Goal: Navigation & Orientation: Find specific page/section

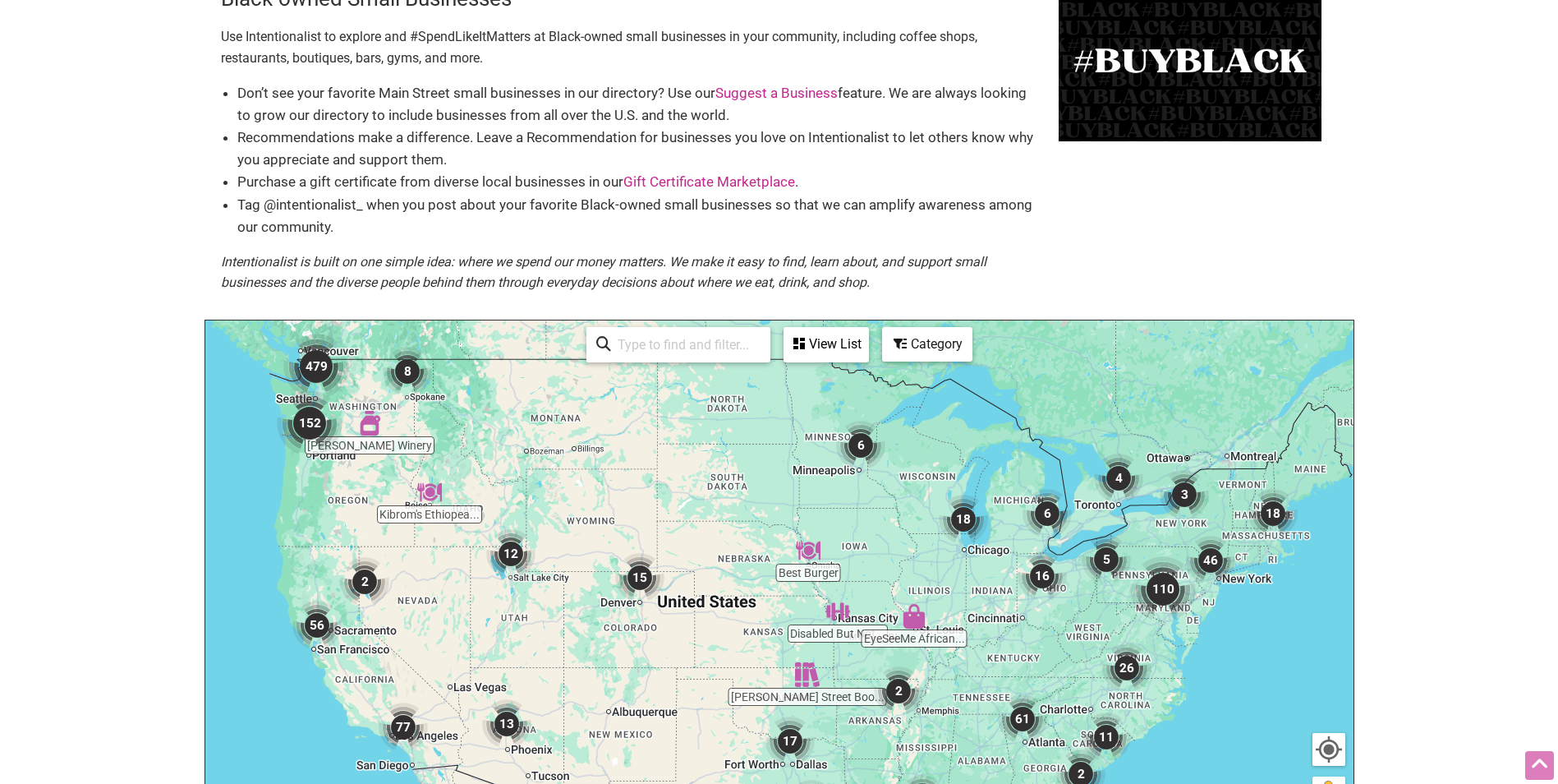
scroll to position [164, 0]
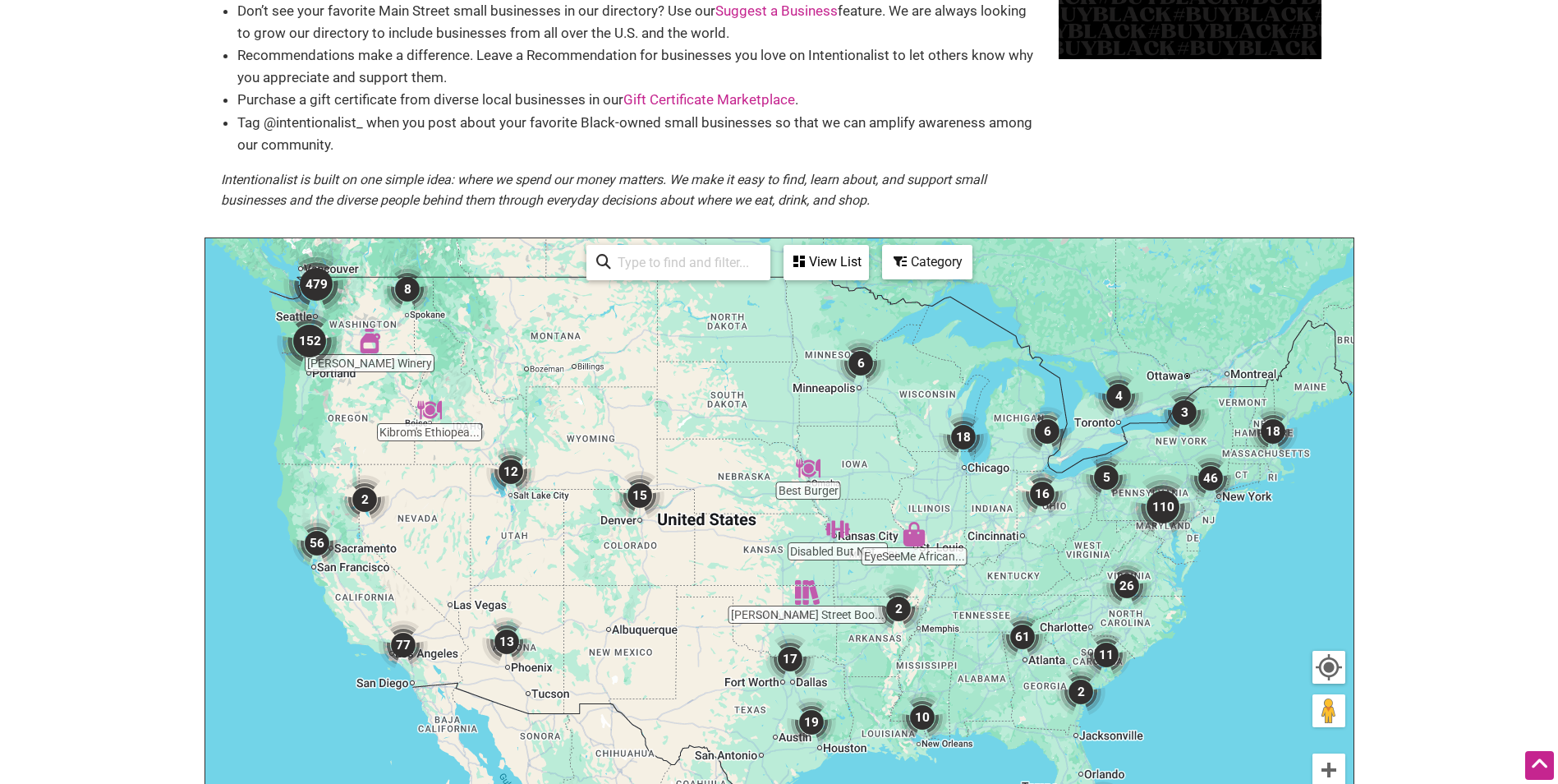
click at [329, 276] on img "479" at bounding box center [316, 284] width 66 height 66
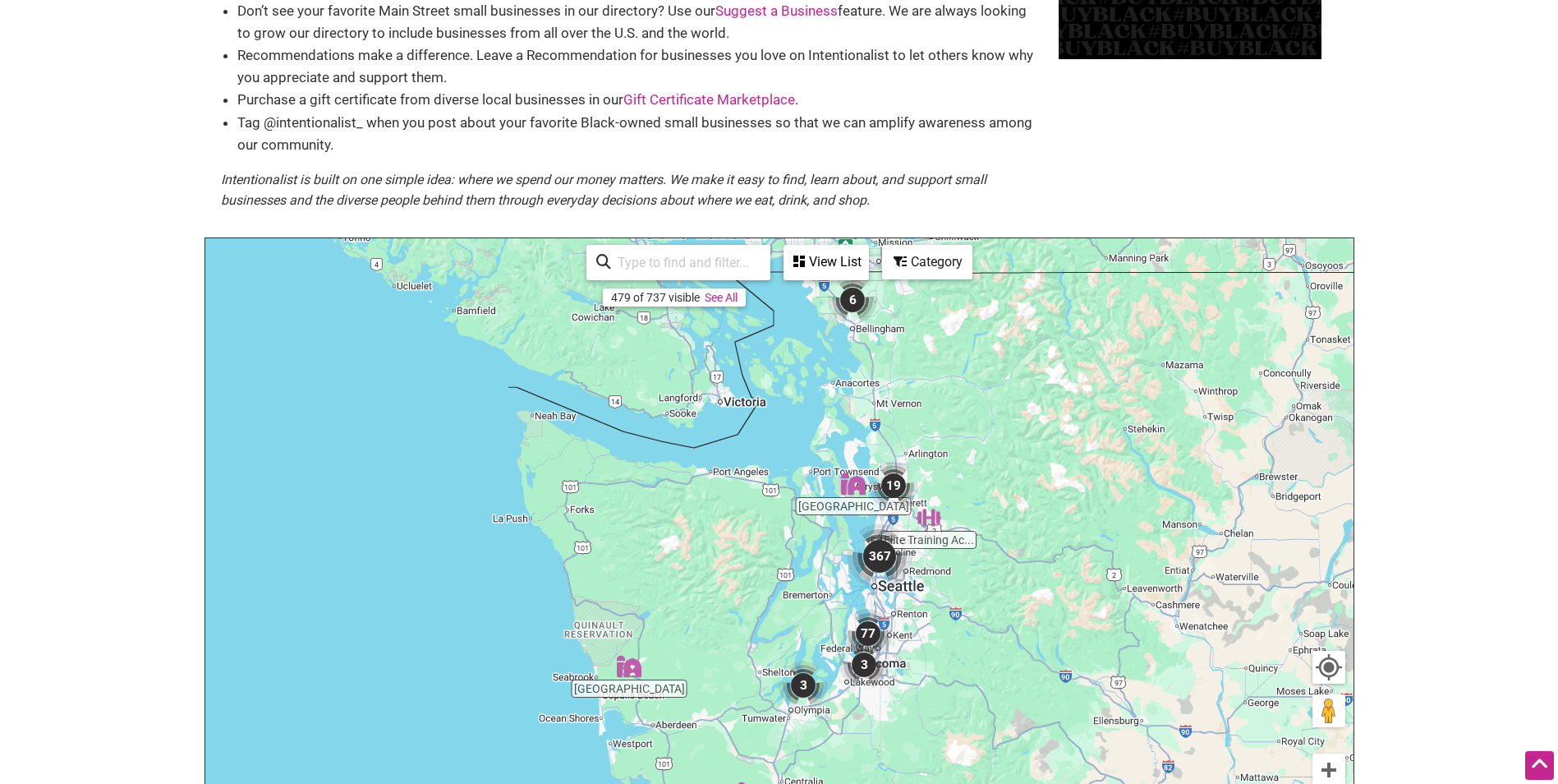
click at [878, 564] on img "367" at bounding box center [879, 556] width 66 height 66
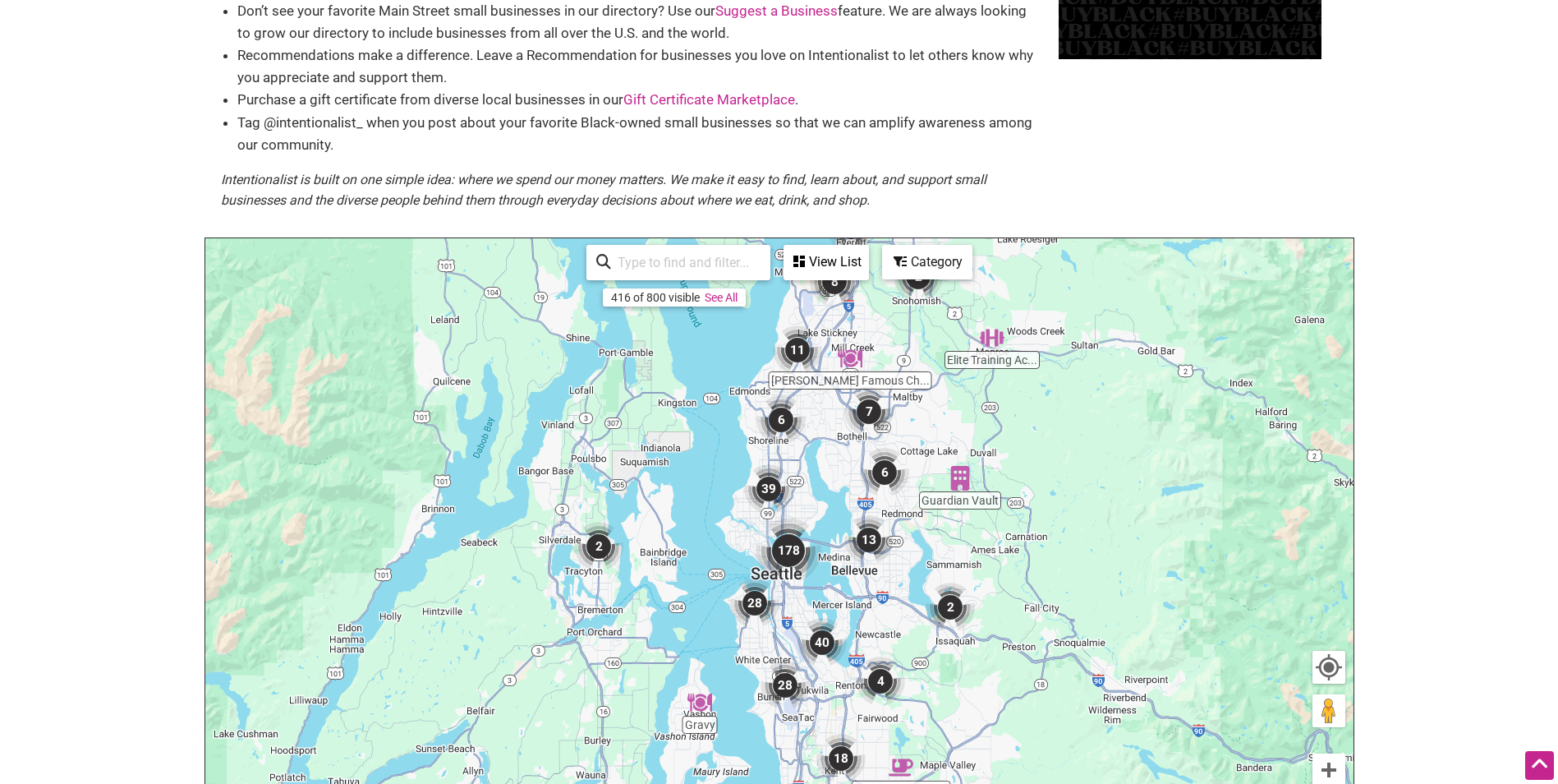
click at [792, 560] on img "178" at bounding box center [788, 551] width 66 height 66
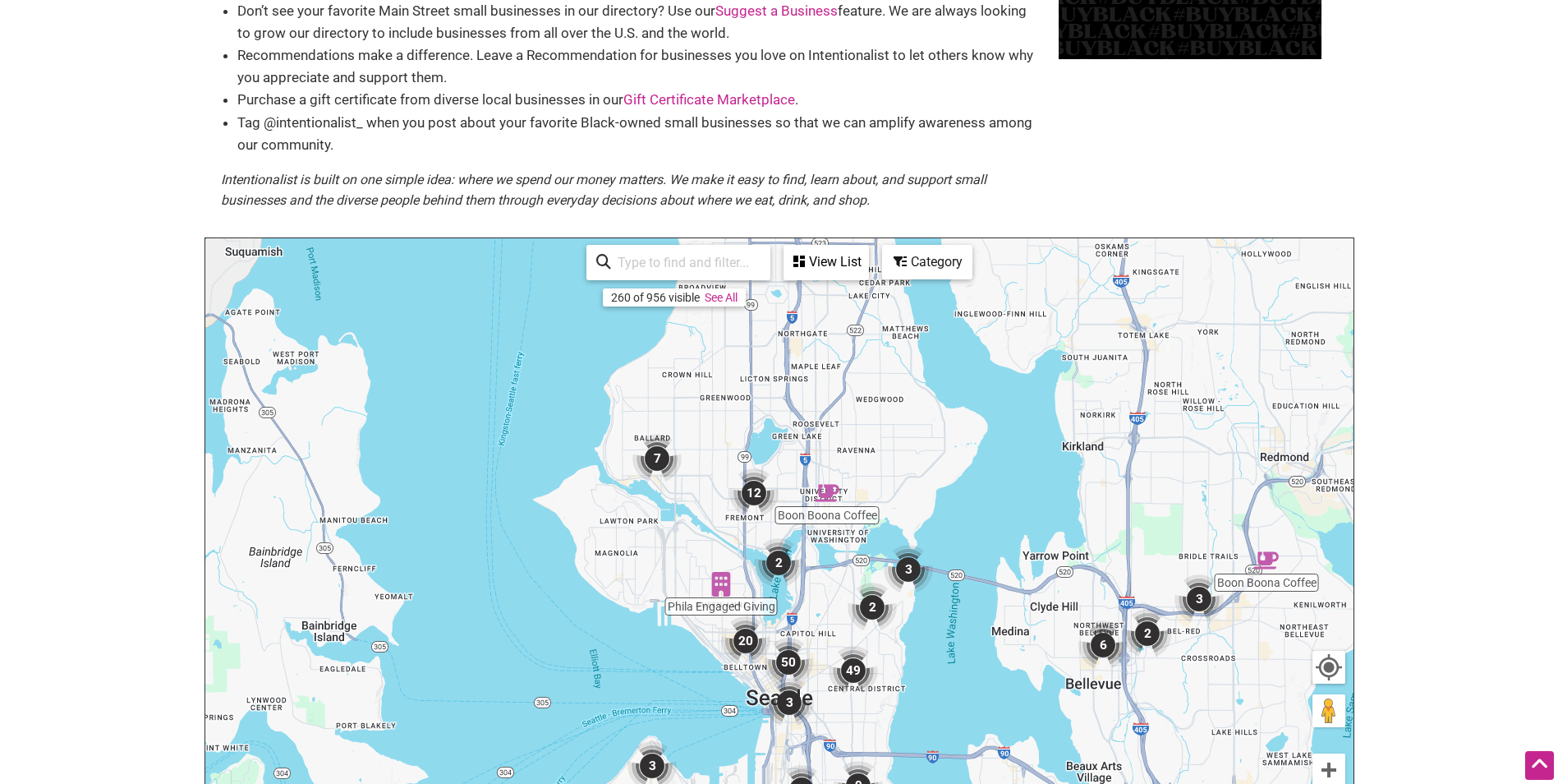
drag, startPoint x: 932, startPoint y: 484, endPoint x: 936, endPoint y: 716, distance: 232.0
click at [965, 717] on div "To navigate, press the arrow keys." at bounding box center [779, 558] width 1148 height 639
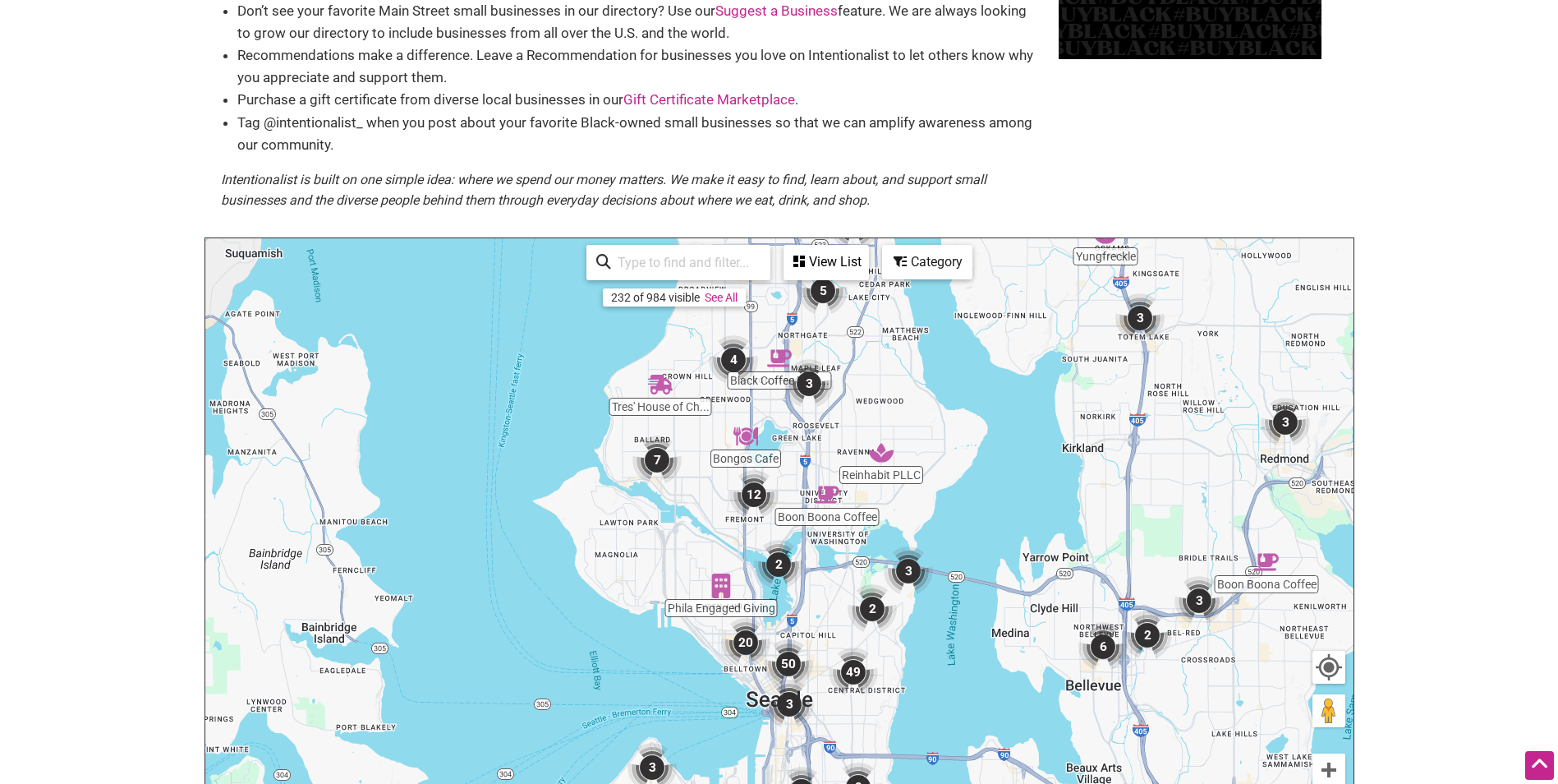
click at [783, 664] on img "50" at bounding box center [788, 664] width 49 height 49
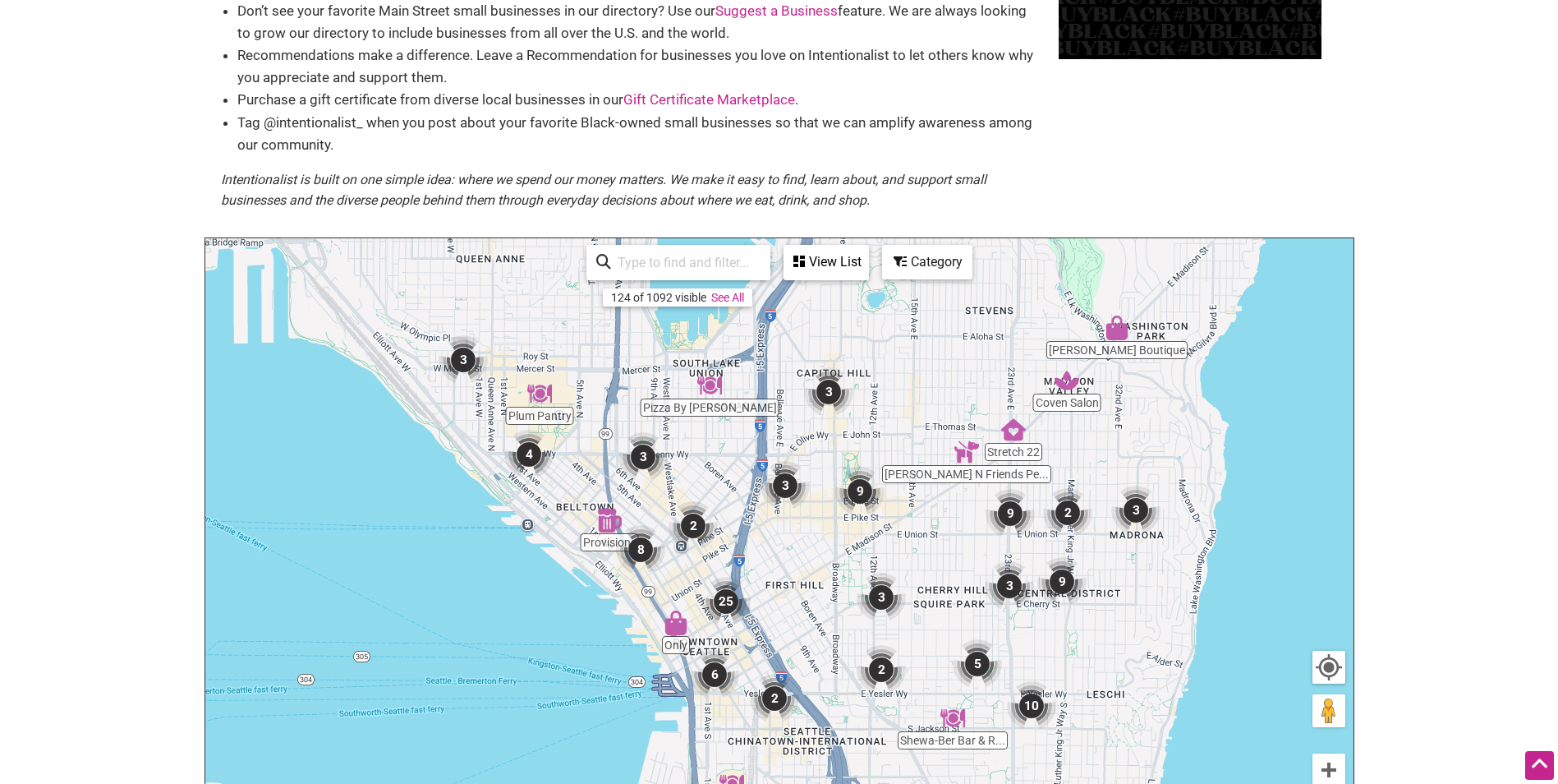
click at [727, 607] on img "25" at bounding box center [725, 601] width 49 height 49
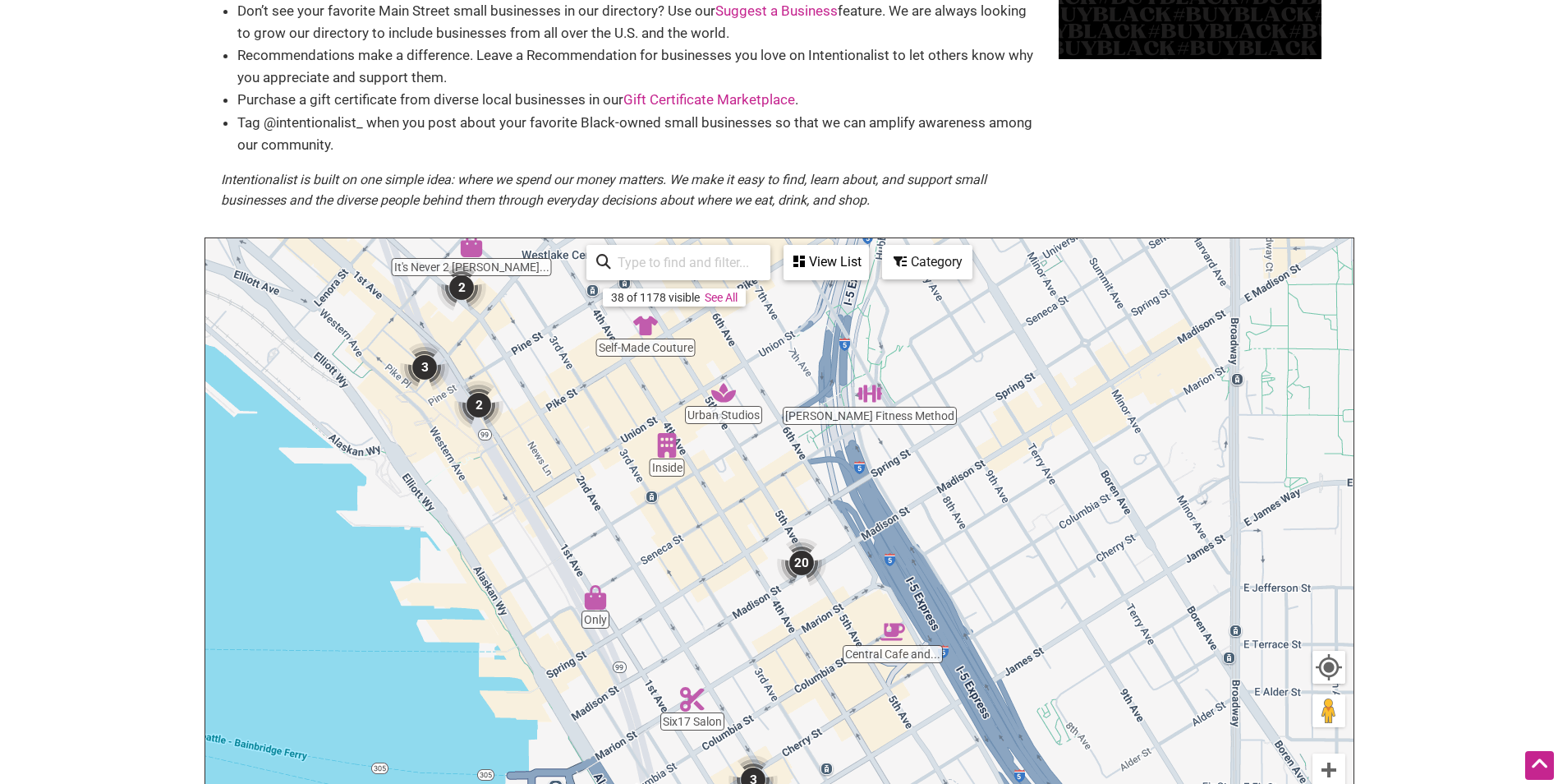
click at [669, 459] on div "To navigate, press the arrow keys." at bounding box center [779, 558] width 1148 height 639
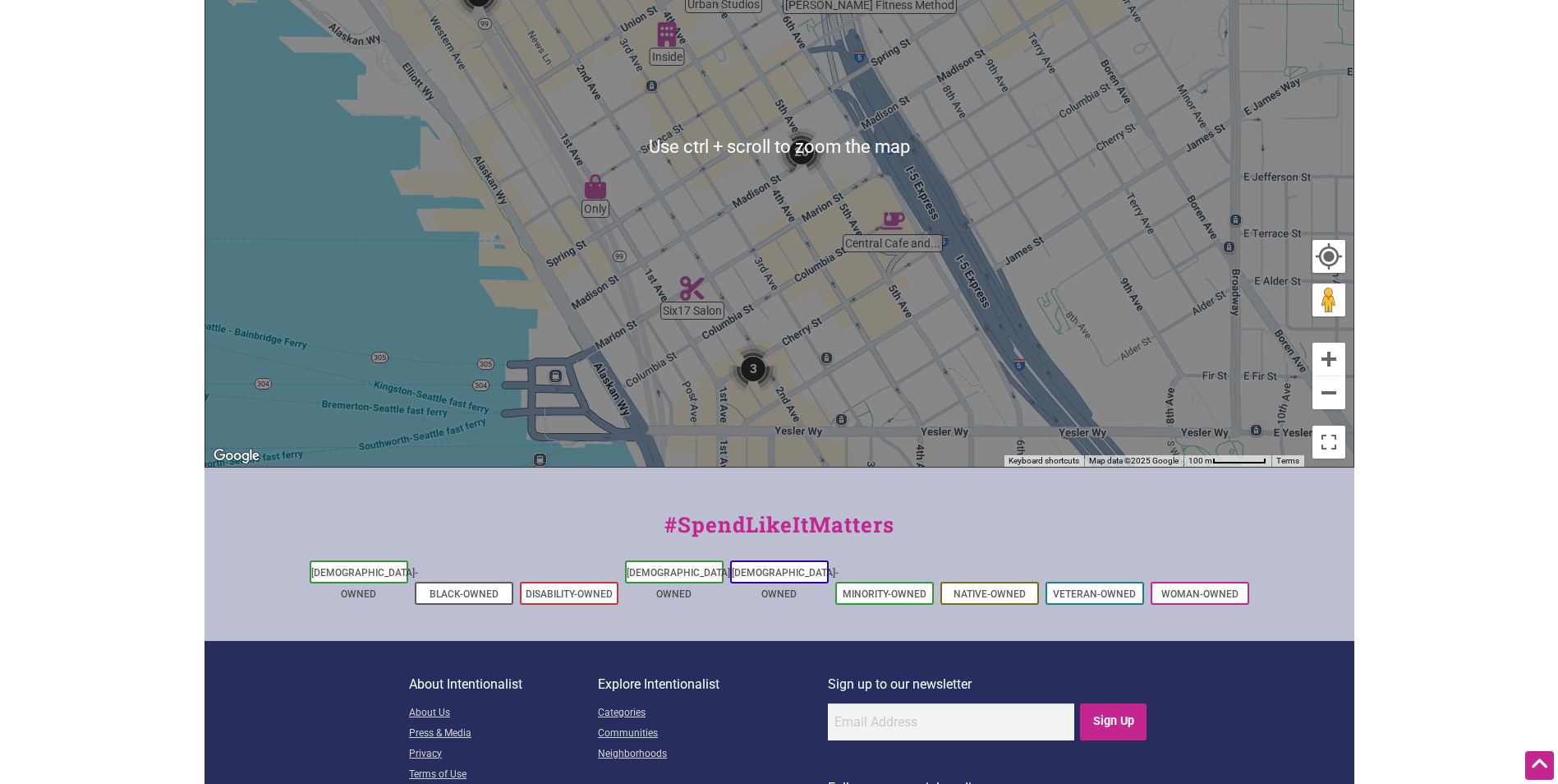
scroll to position [329, 0]
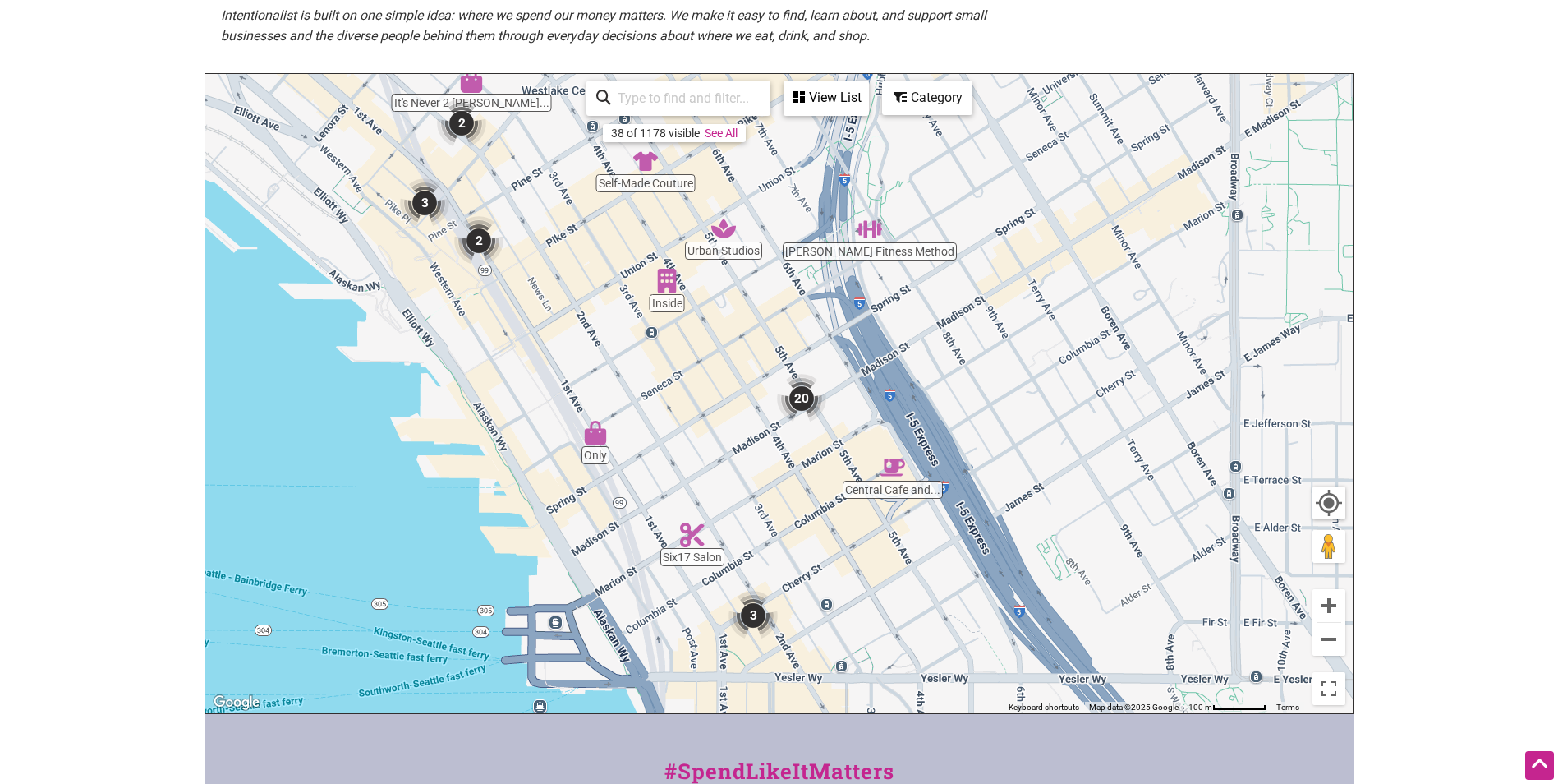
click at [822, 95] on div "View List" at bounding box center [827, 97] width 82 height 31
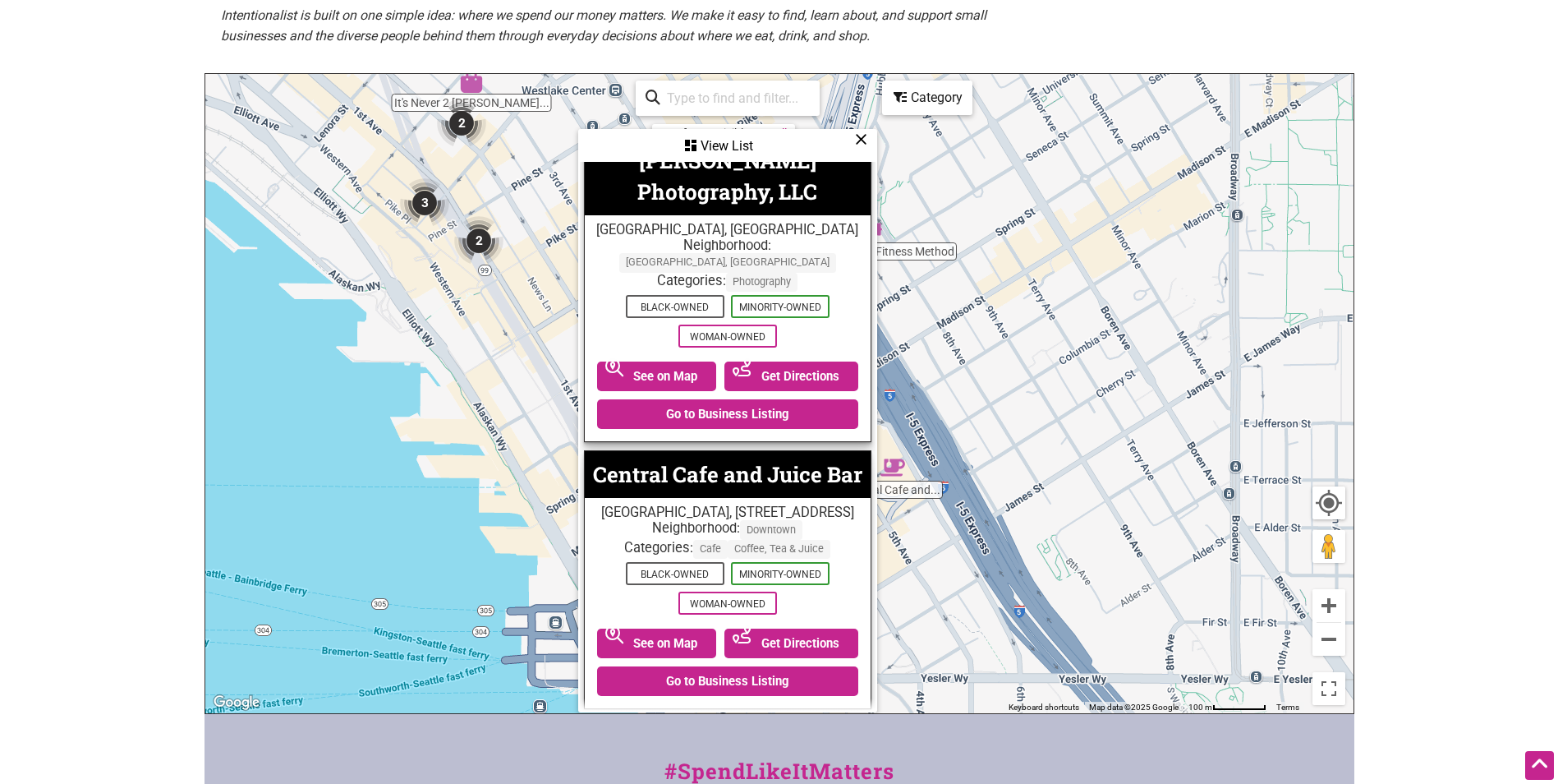
scroll to position [1478, 0]
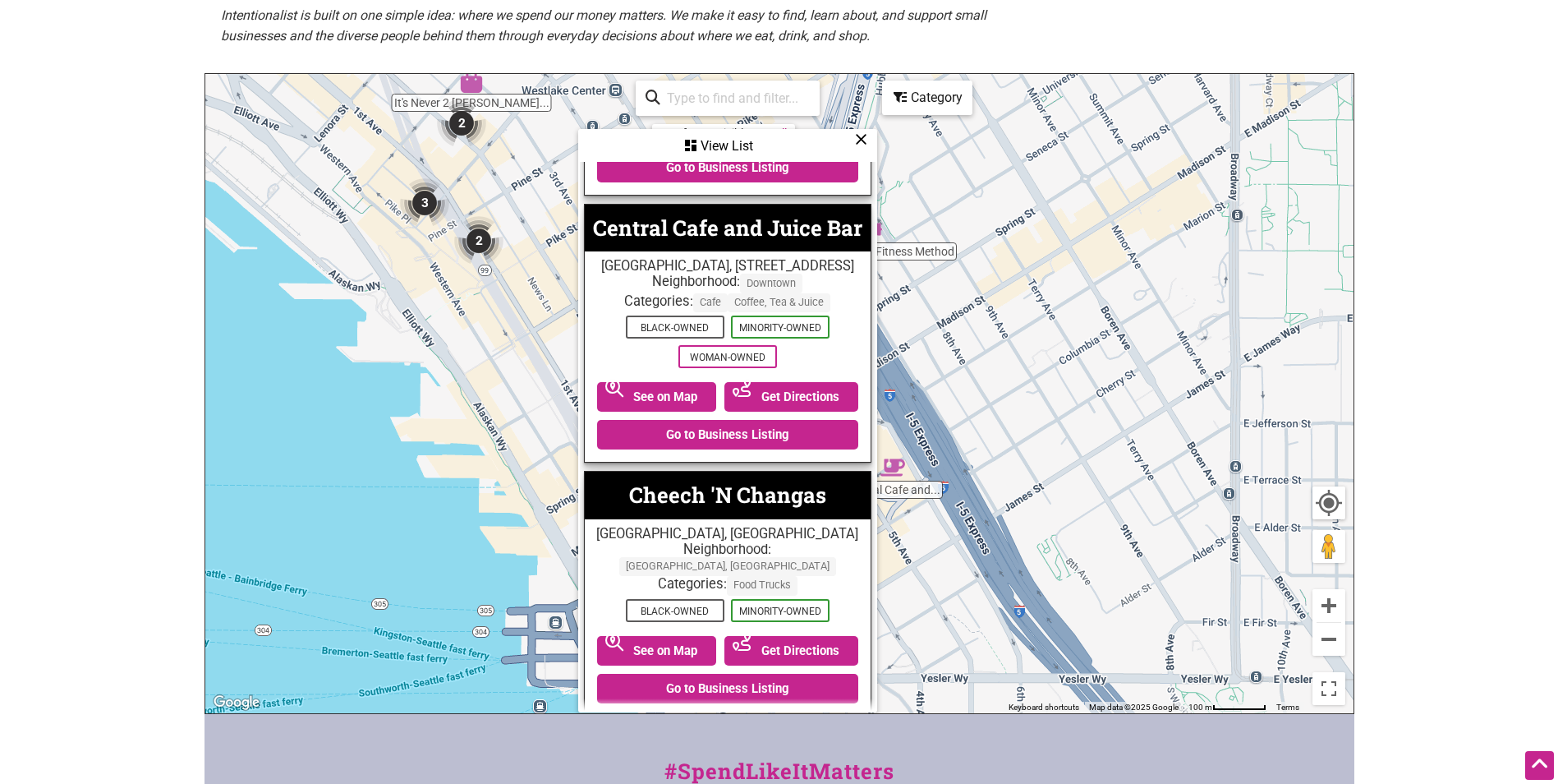
drag, startPoint x: 380, startPoint y: 211, endPoint x: 404, endPoint y: 148, distance: 67.4
click at [380, 211] on div "To navigate, press the arrow keys." at bounding box center [779, 393] width 1148 height 639
